Goal: Find specific page/section: Find specific page/section

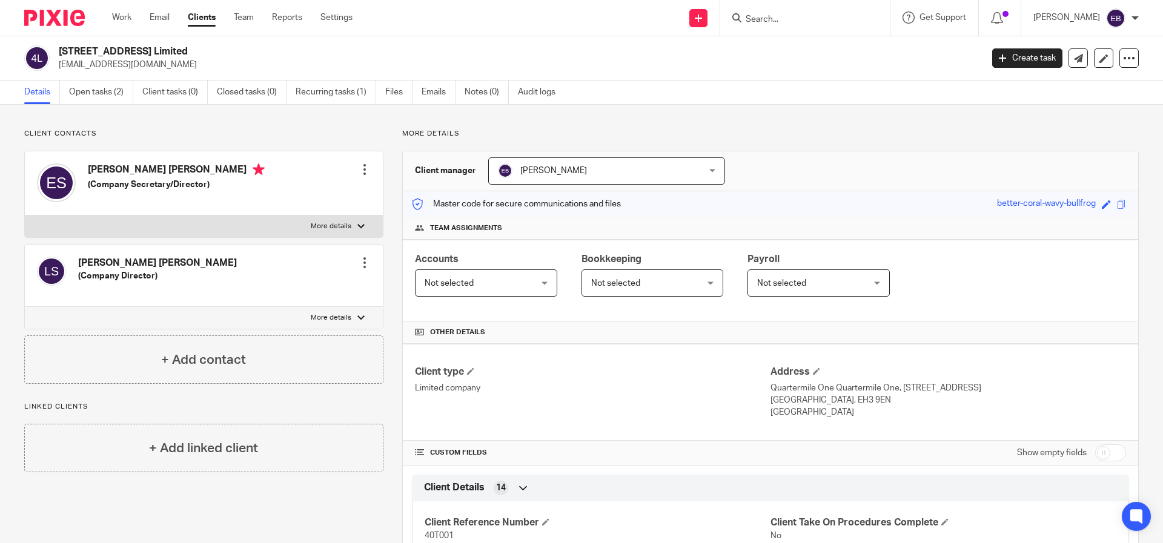
click at [801, 16] on input "Search" at bounding box center [799, 20] width 109 height 11
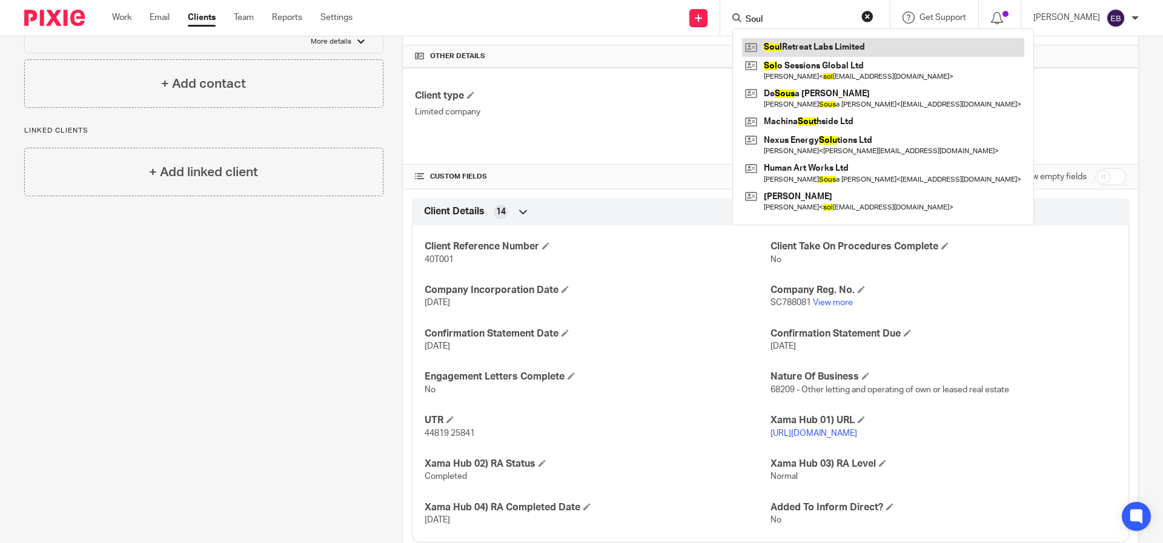
type input "Soul"
click at [810, 47] on link at bounding box center [883, 47] width 282 height 18
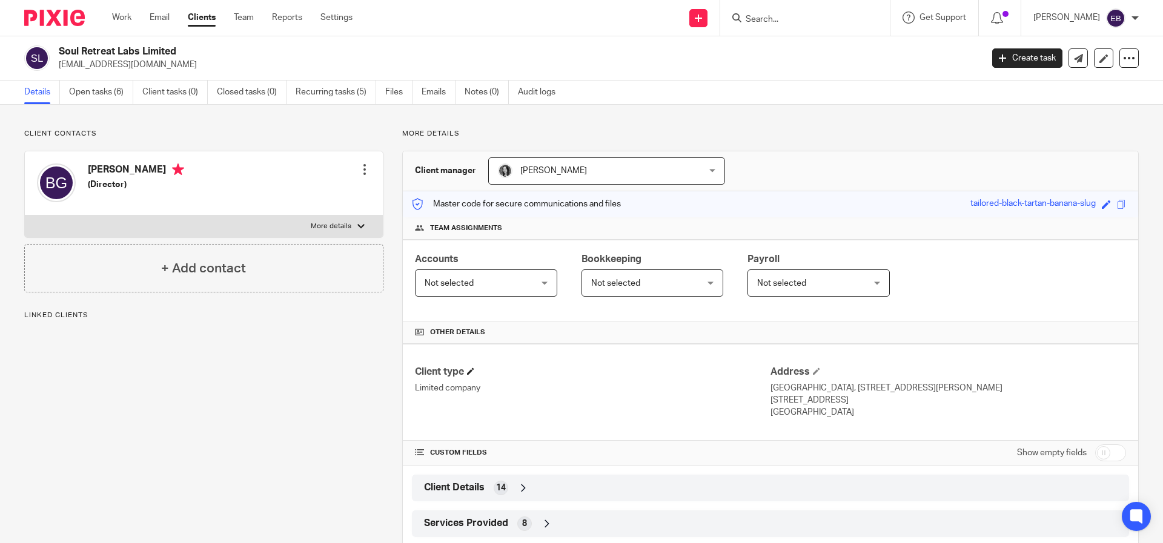
scroll to position [64, 0]
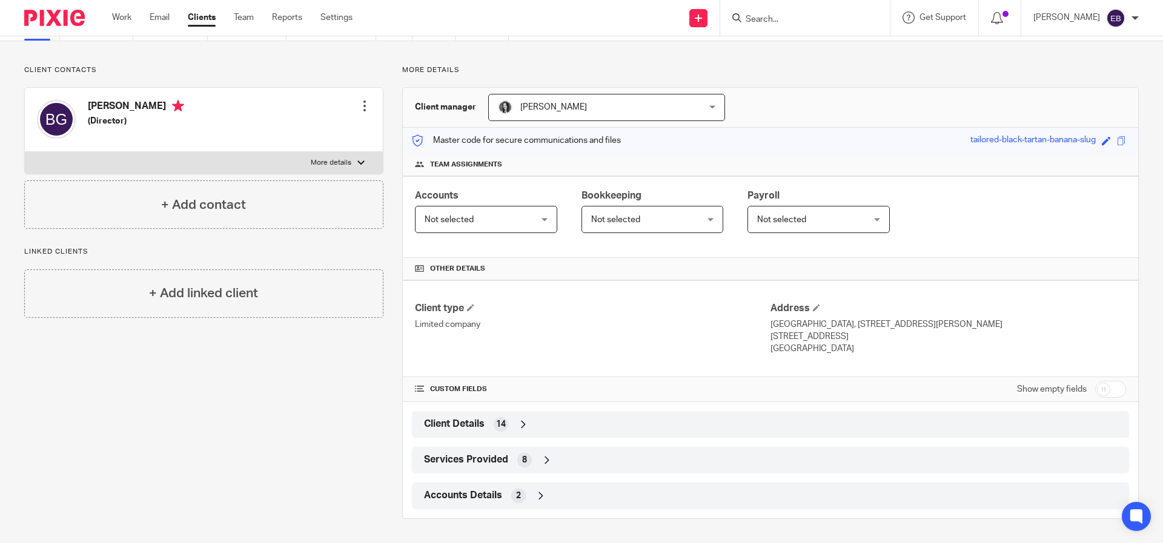
click at [463, 431] on div "Client Details 14" at bounding box center [770, 424] width 699 height 21
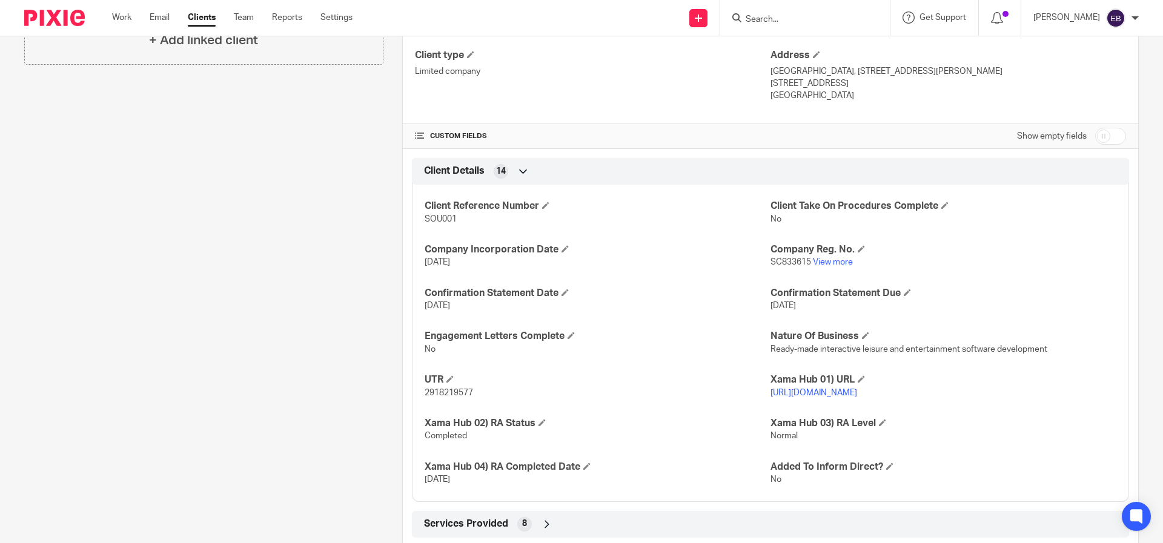
scroll to position [325, 0]
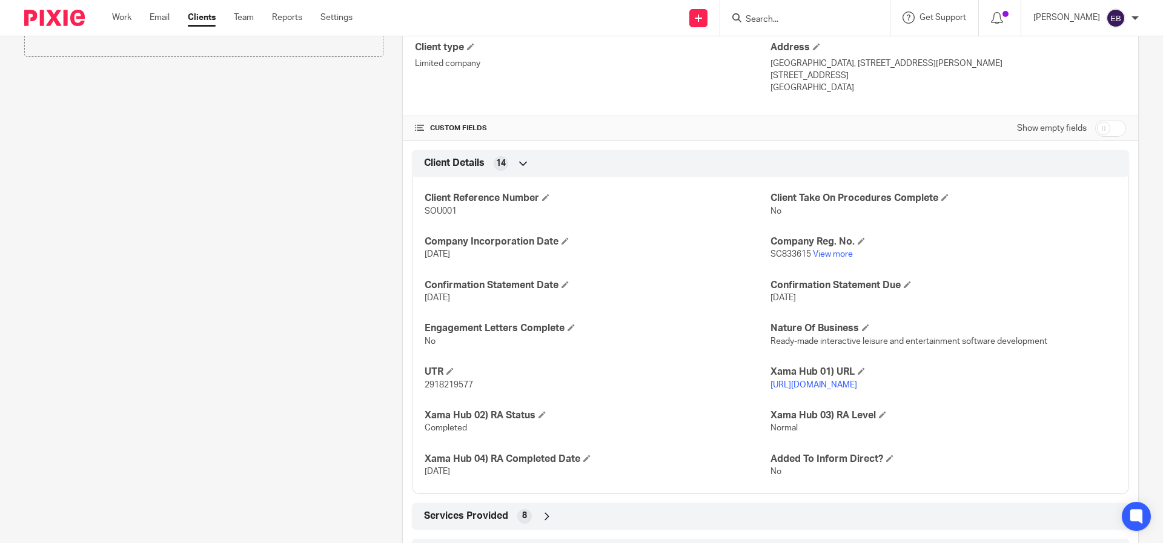
click at [805, 254] on span "SC833615" at bounding box center [791, 254] width 41 height 8
click at [800, 258] on span "SC833615" at bounding box center [791, 254] width 41 height 8
